Goal: Task Accomplishment & Management: Use online tool/utility

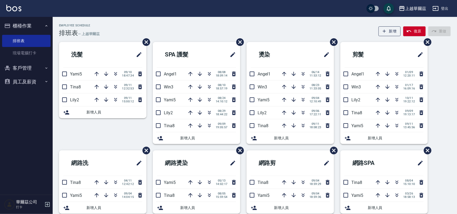
click at [45, 202] on icon "button" at bounding box center [47, 204] width 6 height 6
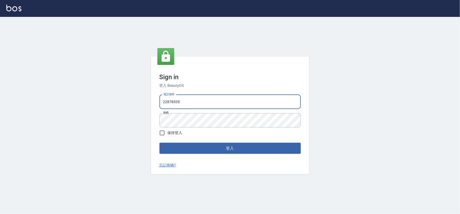
click at [208, 105] on input "22878535" at bounding box center [229, 102] width 141 height 14
type input "0975575780"
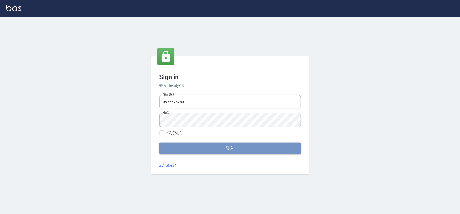
click at [229, 149] on button "登入" at bounding box center [229, 148] width 141 height 11
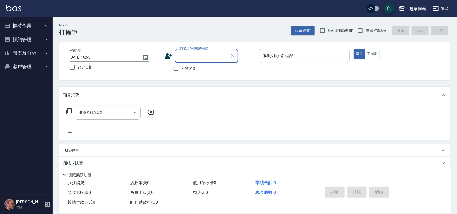
click at [363, 30] on input "連續打單結帳" at bounding box center [360, 30] width 11 height 11
checkbox input "true"
click at [178, 69] on input "不留客資" at bounding box center [176, 68] width 11 height 11
checkbox input "true"
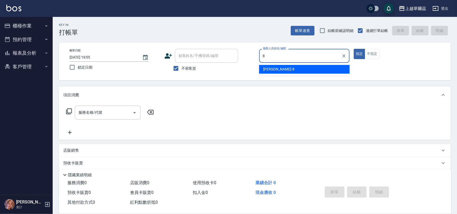
type input "8"
type button "true"
type input "[PERSON_NAME]-8"
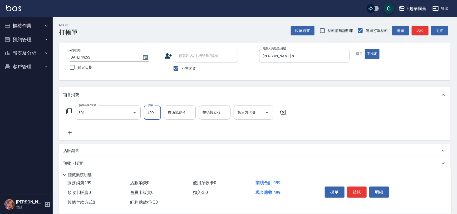
type input "舒壓洗499(801)"
type input "3"
type input "[PERSON_NAME]-8"
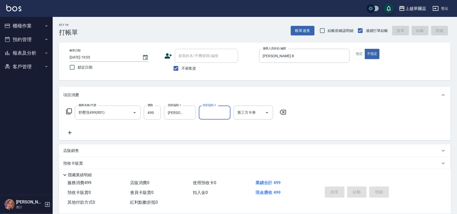
type input "[DATE] 19:56"
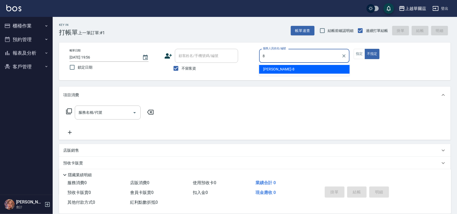
type input "8"
type button "false"
type input "[PERSON_NAME]-8"
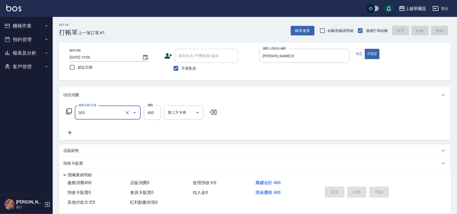
type input "303"
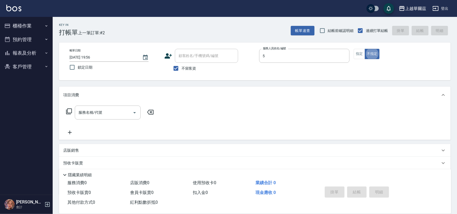
type input "Yami-5"
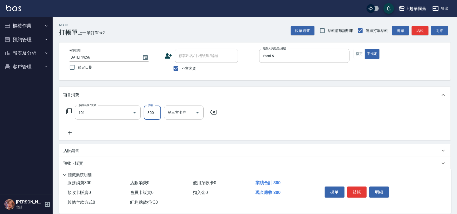
type input "洗髮300(101)"
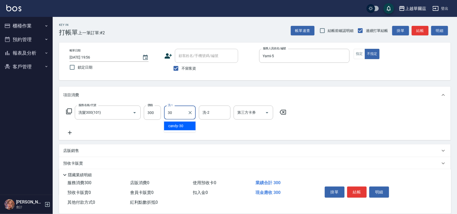
type input "candy-30"
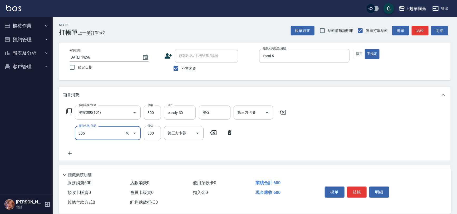
type input "剪髮300(305)"
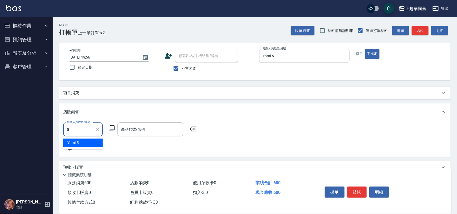
type input "Yami-5"
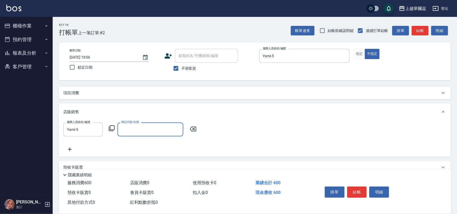
type input "＿"
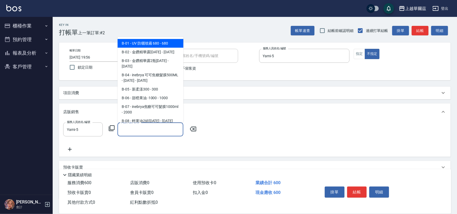
type input "＿"
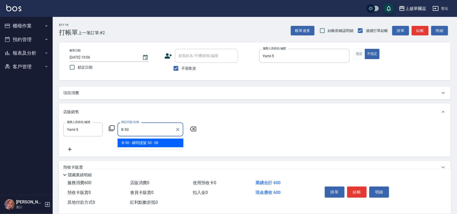
type input "瞬間護髮 50"
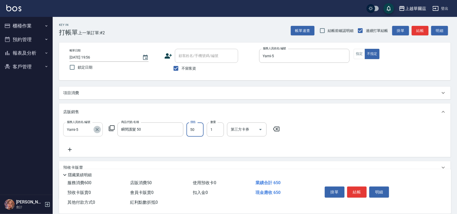
click at [95, 129] on icon "Clear" at bounding box center [97, 129] width 5 height 5
type input "candy-30"
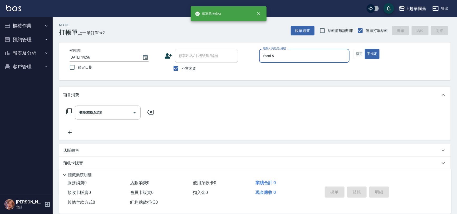
type input "[DATE] 19:57"
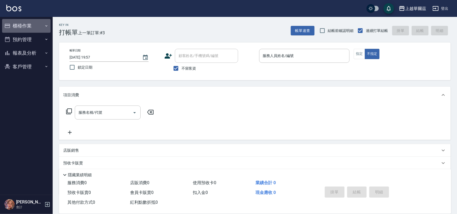
click at [24, 22] on button "櫃檯作業" at bounding box center [26, 26] width 49 height 14
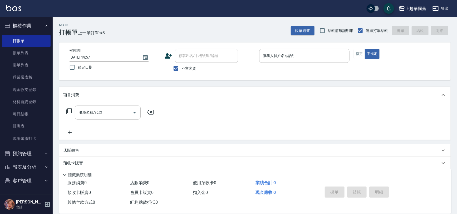
click at [24, 22] on button "櫃檯作業" at bounding box center [26, 26] width 49 height 14
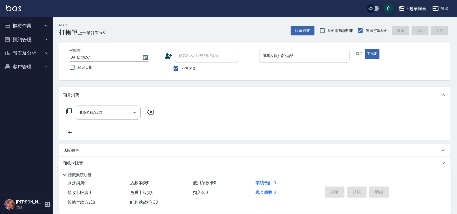
click at [2, 19] on button "櫃檯作業" at bounding box center [26, 26] width 49 height 14
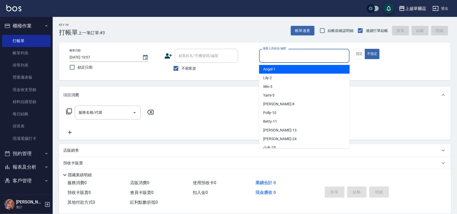
click at [282, 58] on input "服務人員姓名/編號" at bounding box center [305, 55] width 86 height 9
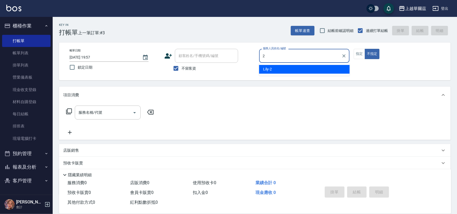
type input "Lily-2"
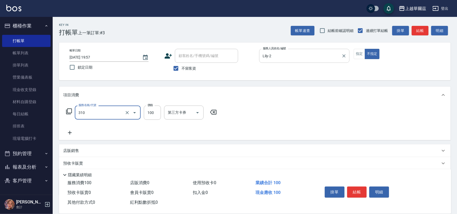
type input "瀏海100(310)"
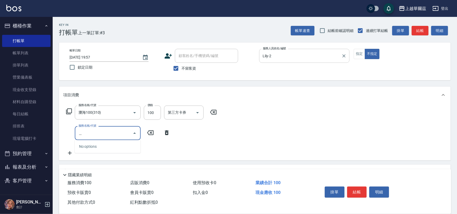
type input "補"
type input "拆接髮(701)"
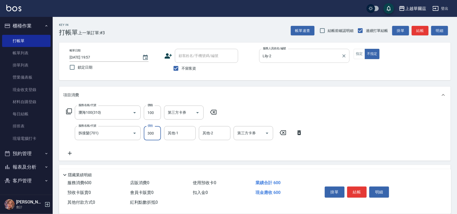
type input "300"
type input "Lily-2"
type input "candy-30"
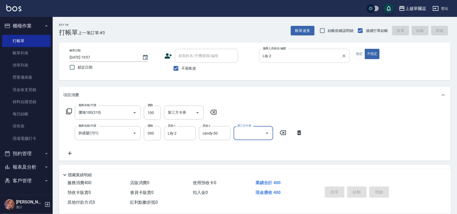
type input "[DATE] 20:05"
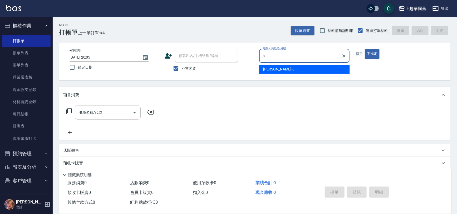
type input "[PERSON_NAME]-8"
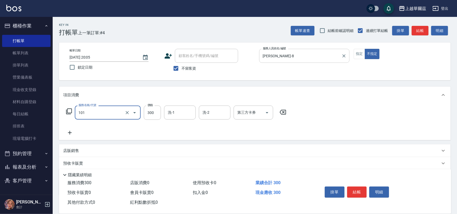
type input "洗髮300(101)"
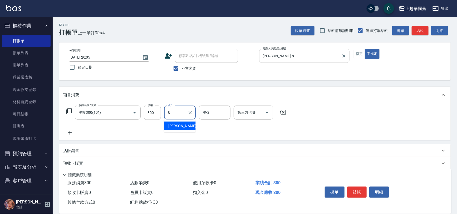
type input "[PERSON_NAME]-8"
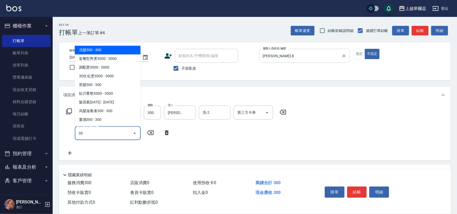
type input "304"
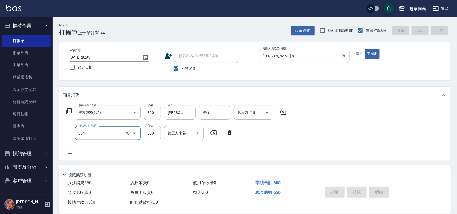
type input "[DATE] 20:10"
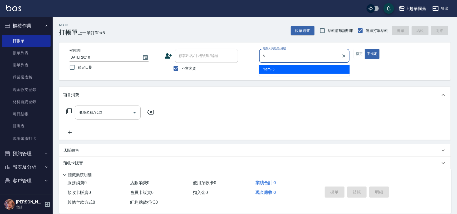
type input "Yami-5"
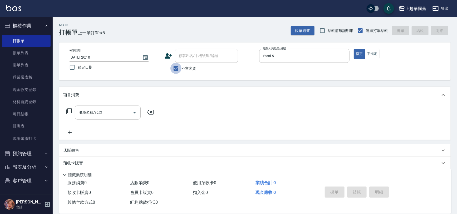
click at [175, 68] on input "不留客資" at bounding box center [176, 68] width 11 height 11
checkbox input "false"
click at [181, 57] on div "顧客姓名/手機號碼/編號 顧客姓名/手機號碼/編號" at bounding box center [206, 56] width 63 height 14
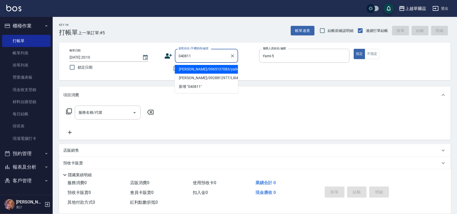
type input "[PERSON_NAME]/0965137083/ya040811"
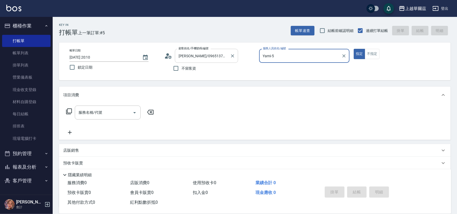
click at [354, 49] on button "指定" at bounding box center [359, 54] width 11 height 10
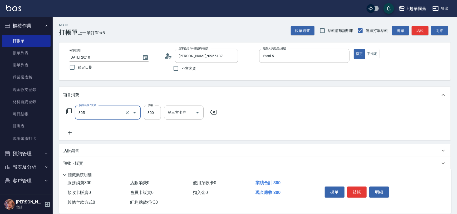
scroll to position [43, 0]
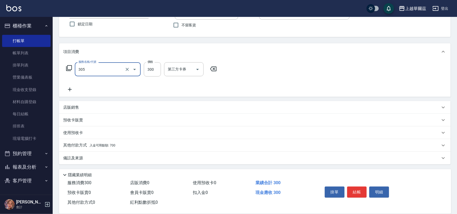
type input "剪髮300(305)"
click at [112, 150] on div "其他付款方式 入金可用餘額: 700" at bounding box center [255, 145] width 392 height 13
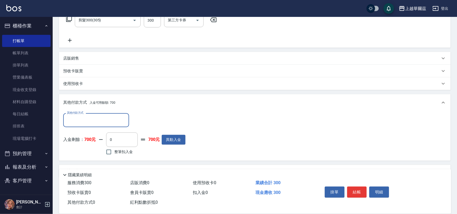
scroll to position [105, 0]
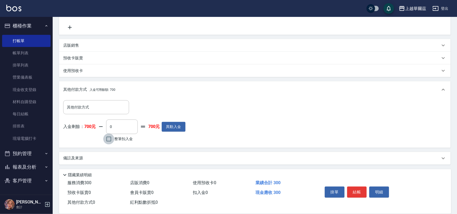
click at [108, 140] on input "整筆扣入金" at bounding box center [108, 138] width 11 height 11
checkbox input "true"
type input "300"
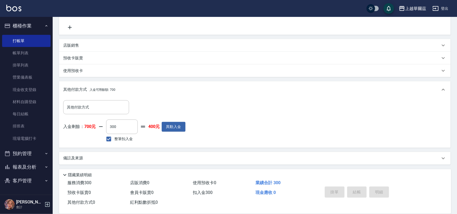
type input "[DATE] 20:17"
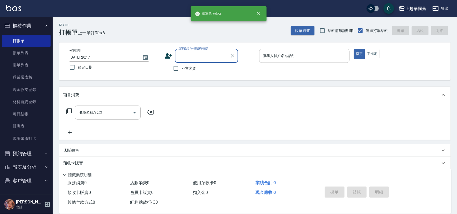
scroll to position [0, 0]
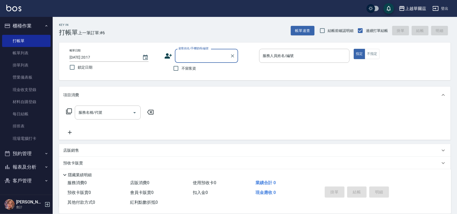
type input "2"
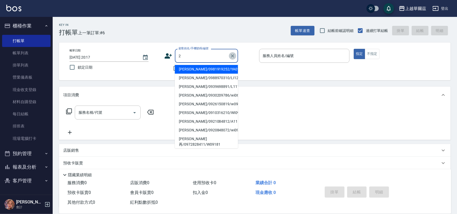
click at [233, 56] on icon "Clear" at bounding box center [232, 55] width 5 height 5
click at [172, 69] on input "不留客資" at bounding box center [176, 68] width 11 height 11
checkbox input "true"
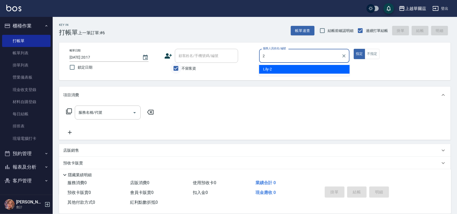
type input "Lily-2"
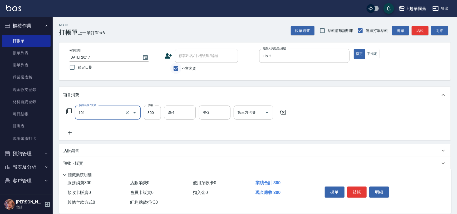
type input "洗髮300(101)"
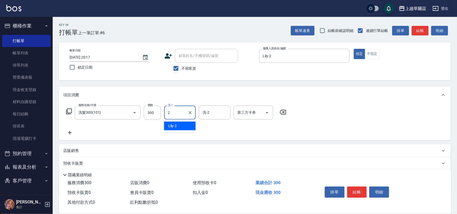
type input "Lily-2"
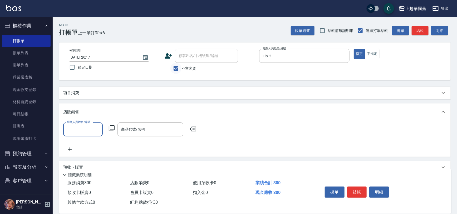
scroll to position [1, 0]
type input "Lily-2"
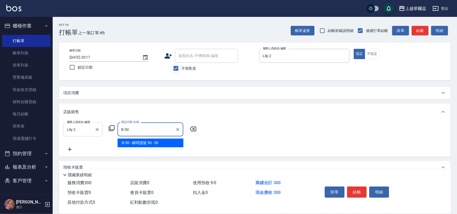
type input "瞬間護髮 50"
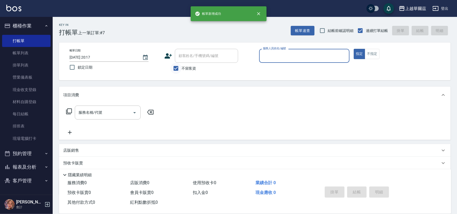
scroll to position [0, 0]
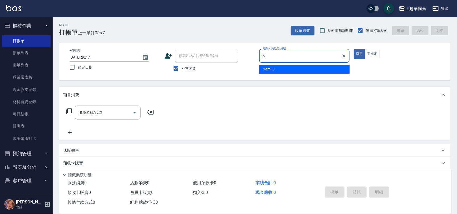
type input "Yami-5"
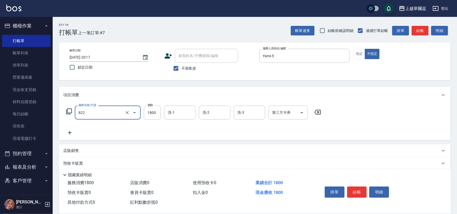
type input "中草藥1800(822)"
type input "2100"
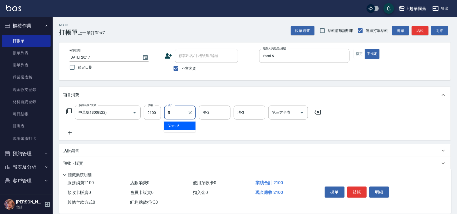
type input "Yami-5"
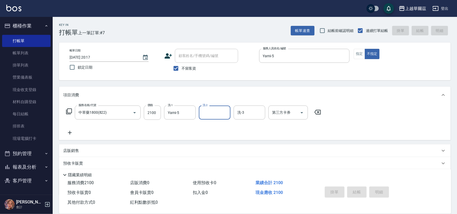
type input "[DATE] 20:18"
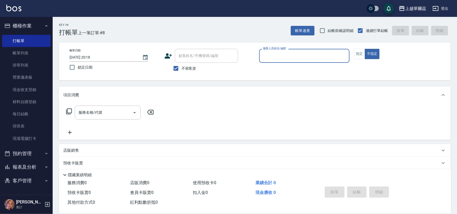
click at [25, 28] on button "櫃檯作業" at bounding box center [26, 26] width 49 height 14
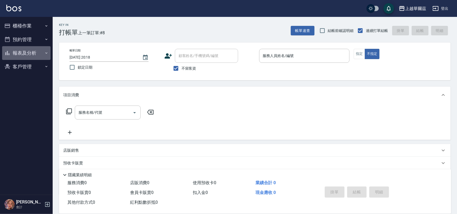
click at [36, 52] on button "報表及分析" at bounding box center [26, 53] width 49 height 14
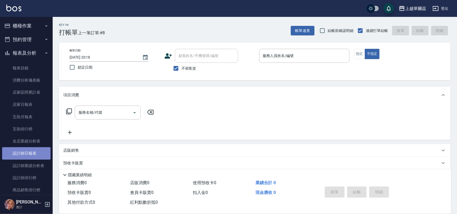
click at [32, 151] on link "設計師日報表" at bounding box center [26, 153] width 49 height 12
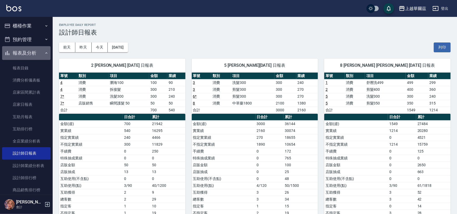
click at [34, 54] on button "報表及分析" at bounding box center [26, 53] width 49 height 14
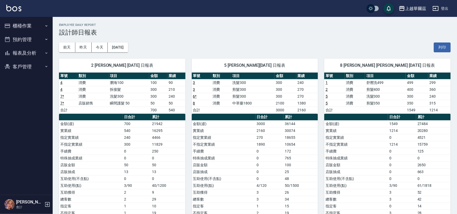
click at [29, 26] on button "櫃檯作業" at bounding box center [26, 26] width 49 height 14
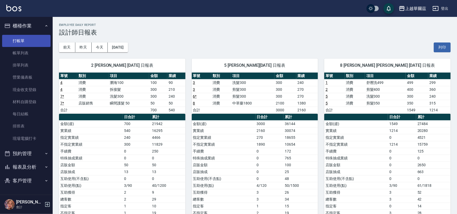
click at [31, 38] on link "打帳單" at bounding box center [26, 41] width 49 height 12
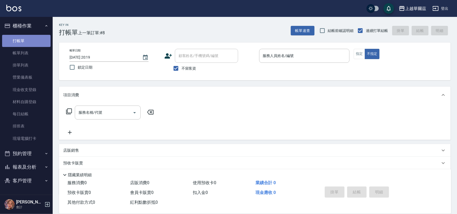
click at [29, 42] on link "打帳單" at bounding box center [26, 41] width 49 height 12
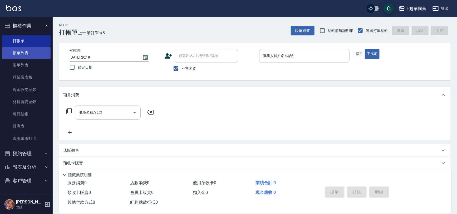
click at [31, 52] on link "帳單列表" at bounding box center [26, 53] width 49 height 12
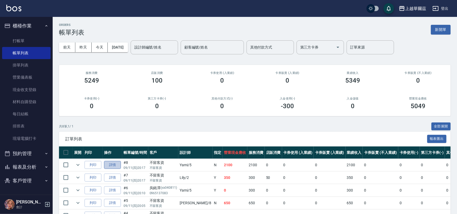
click at [115, 164] on link "詳情" at bounding box center [112, 165] width 17 height 8
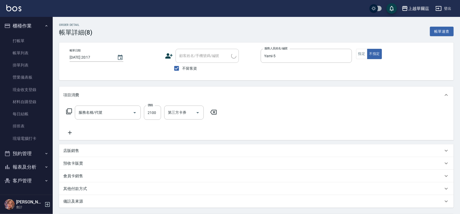
type input "[DATE] 20:17"
checkbox input "true"
type input "Yami-5"
type input "中草藥1800(822)"
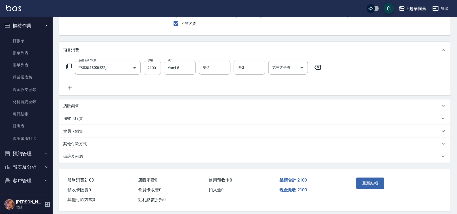
scroll to position [50, 0]
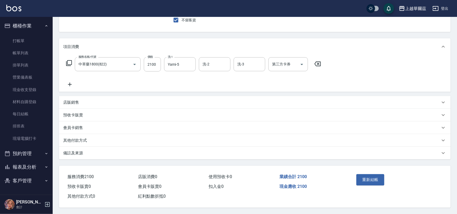
click at [140, 138] on div "其他付款方式" at bounding box center [251, 141] width 377 height 6
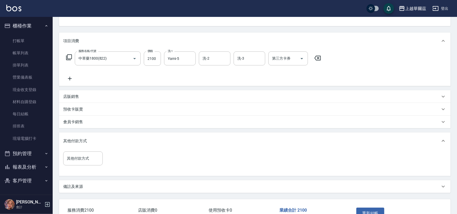
scroll to position [0, 0]
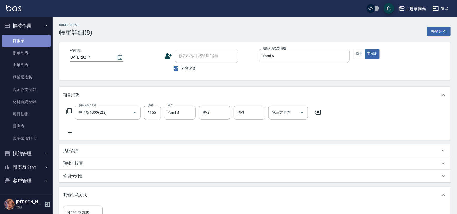
click at [10, 41] on link "打帳單" at bounding box center [26, 41] width 49 height 12
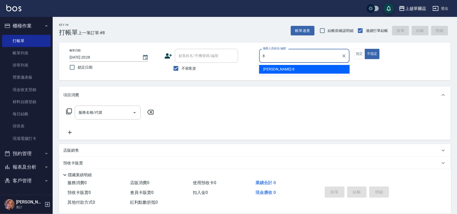
type input "[PERSON_NAME]-8"
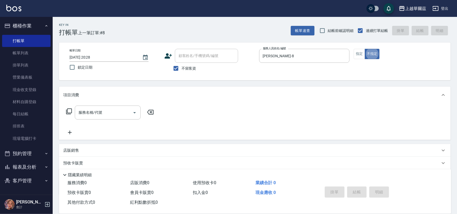
type button "false"
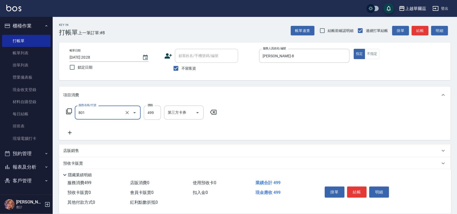
type input "舒壓洗499(801)"
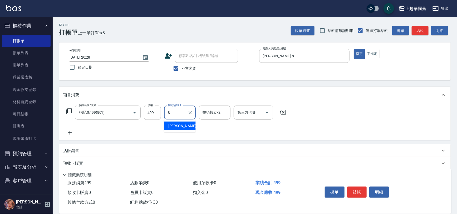
type input "[PERSON_NAME]-8"
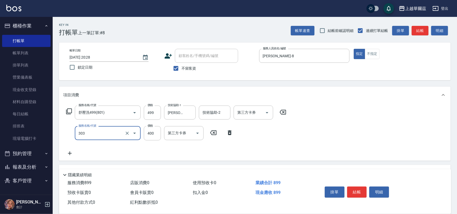
type input "剪髮400(303)"
type input "450"
